Goal: Check status: Check status

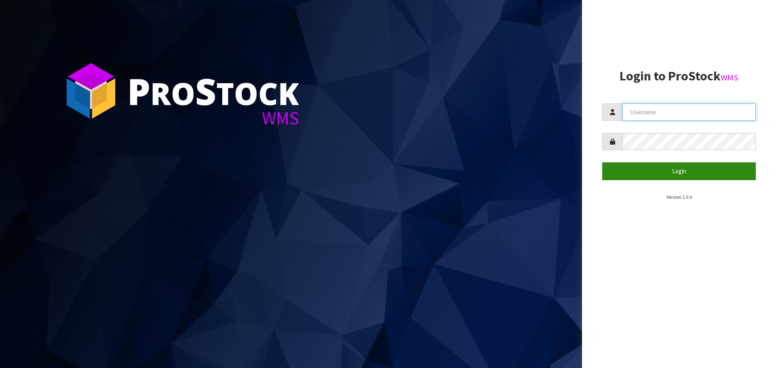
type input "[EMAIL_ADDRESS][DOMAIN_NAME]"
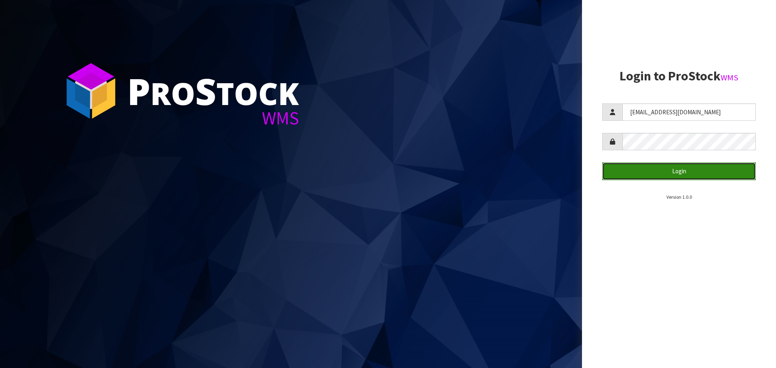
click at [651, 170] on button "Login" at bounding box center [679, 171] width 154 height 17
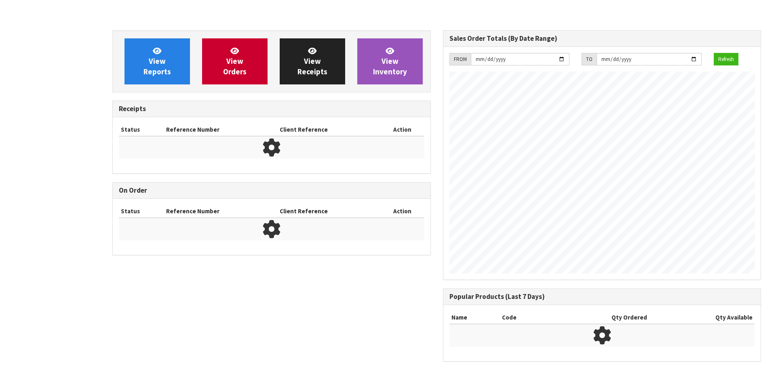
scroll to position [448, 330]
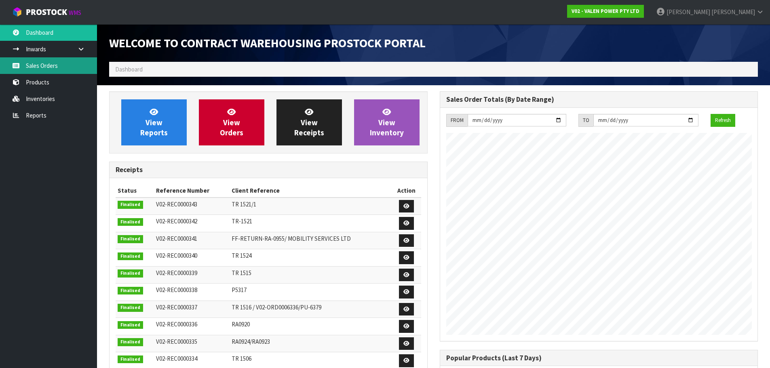
click at [56, 65] on link "Sales Orders" at bounding box center [48, 65] width 97 height 17
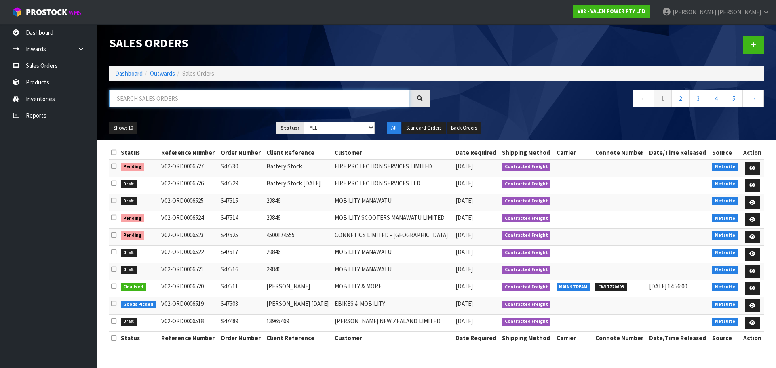
click at [172, 96] on input "text" at bounding box center [259, 98] width 300 height 17
paste input "S47376"
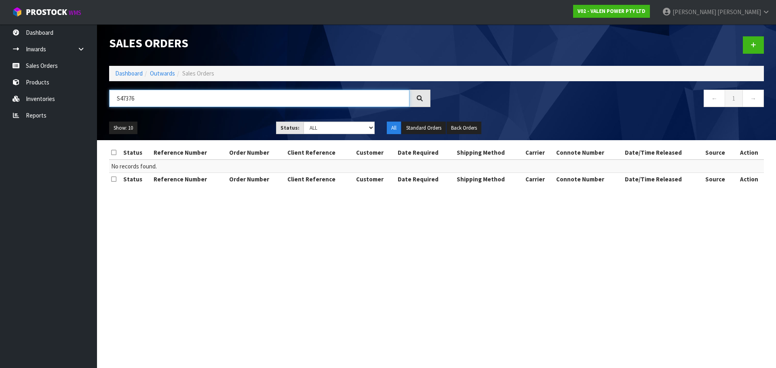
type input "S47376"
click at [346, 228] on section "Sales Orders Dashboard Outwards Sales Orders S47376 ← 1 → Show: 10 5 10 25 50 S…" at bounding box center [388, 184] width 776 height 368
click at [162, 100] on input "S47376" at bounding box center [259, 98] width 300 height 17
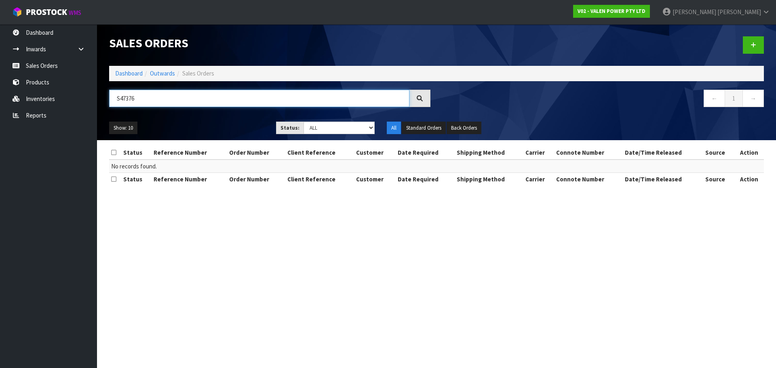
click at [162, 100] on input "S47376" at bounding box center [259, 98] width 300 height 17
